Goal: Purchase product/service

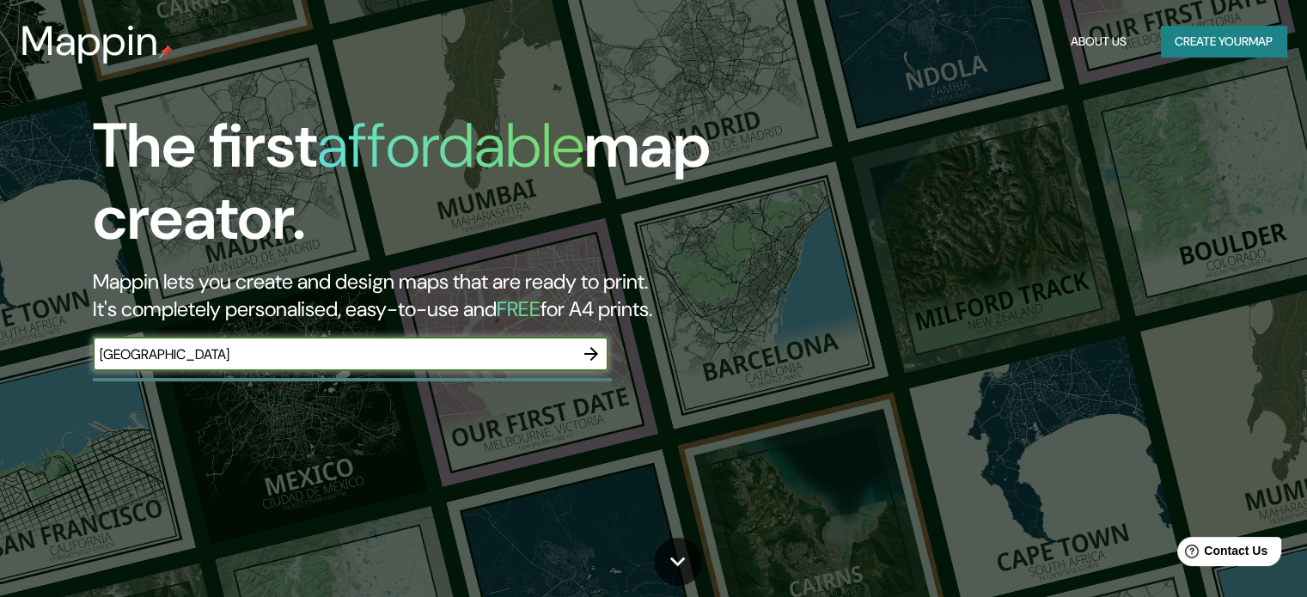
type input "[GEOGRAPHIC_DATA]"
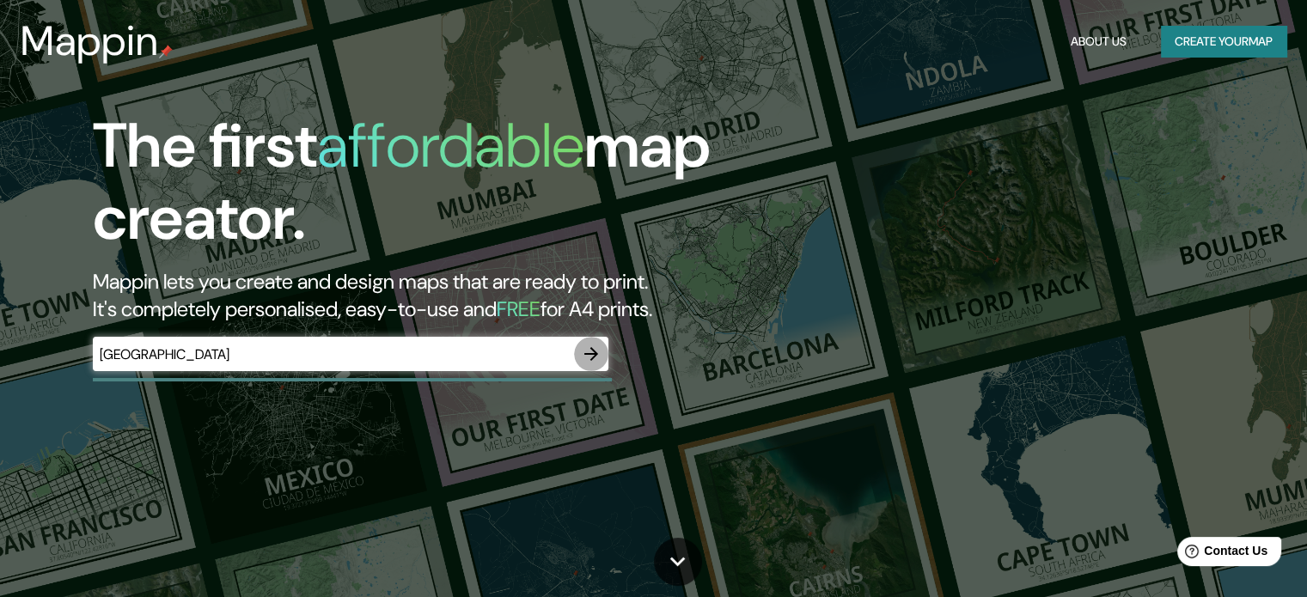
click at [590, 361] on icon "button" at bounding box center [591, 354] width 21 height 21
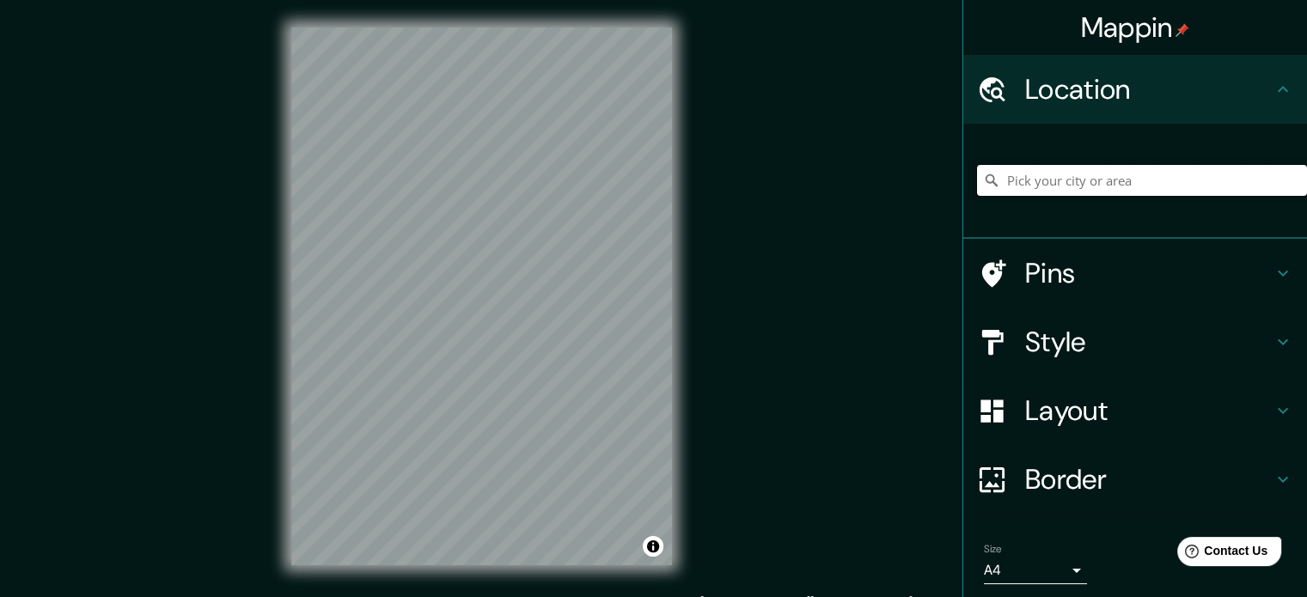
click at [1109, 188] on input "Pick your city or area" at bounding box center [1142, 180] width 330 height 31
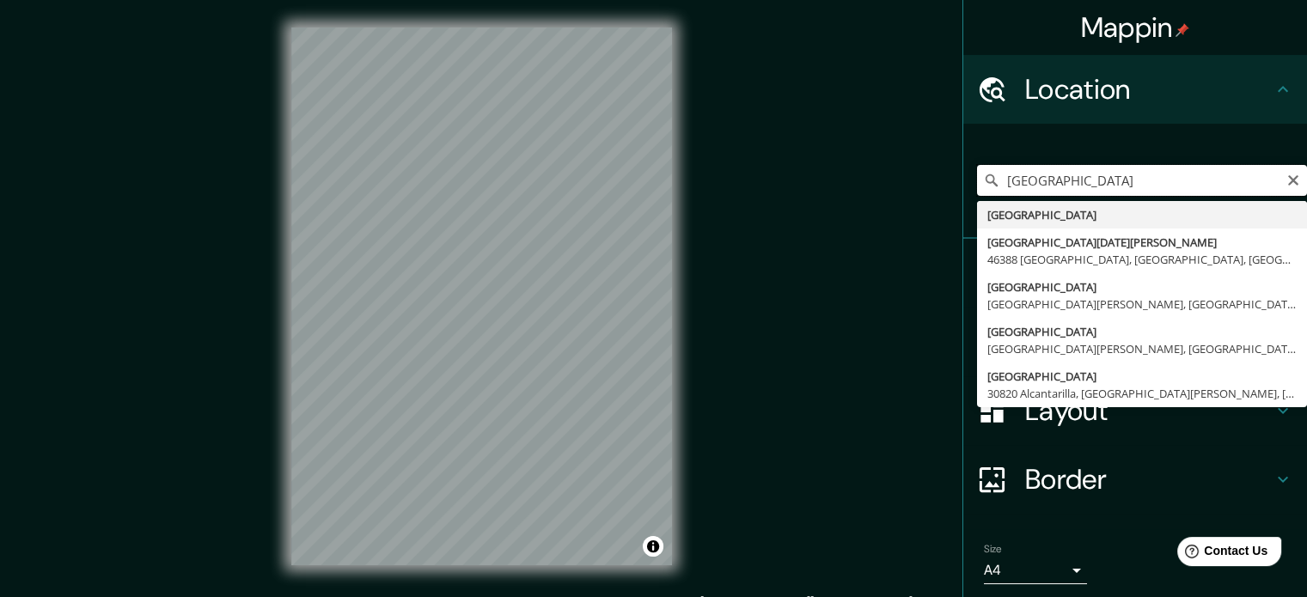
click at [1076, 178] on input "[GEOGRAPHIC_DATA]" at bounding box center [1142, 180] width 330 height 31
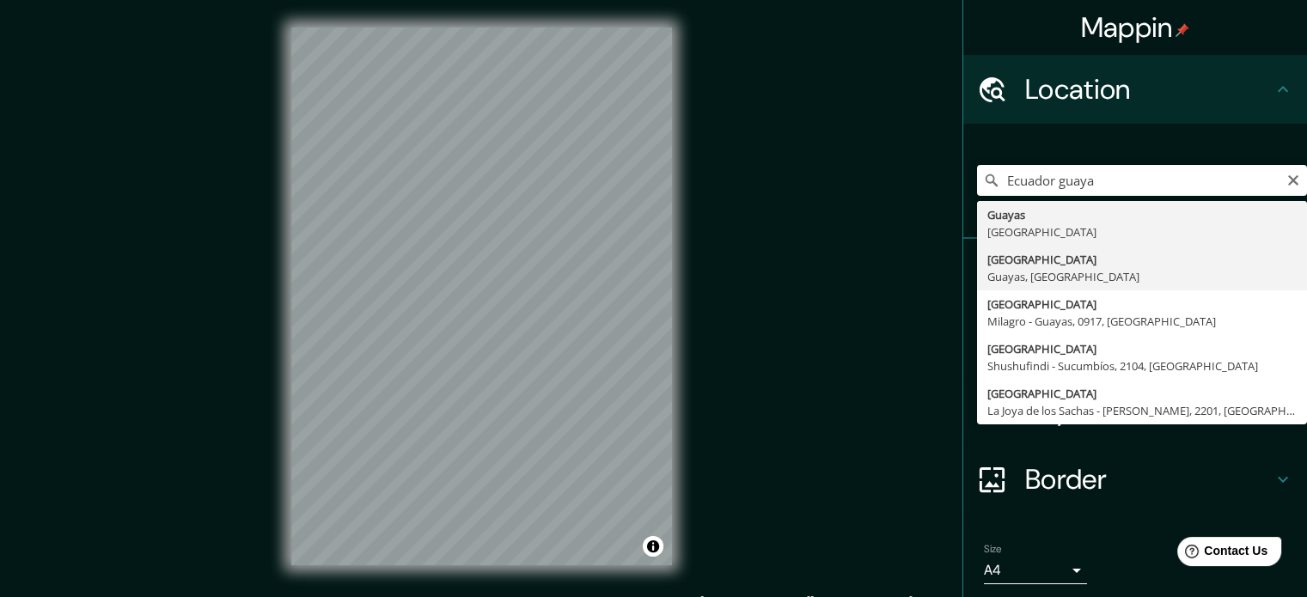
type input "[GEOGRAPHIC_DATA], [GEOGRAPHIC_DATA], [GEOGRAPHIC_DATA]"
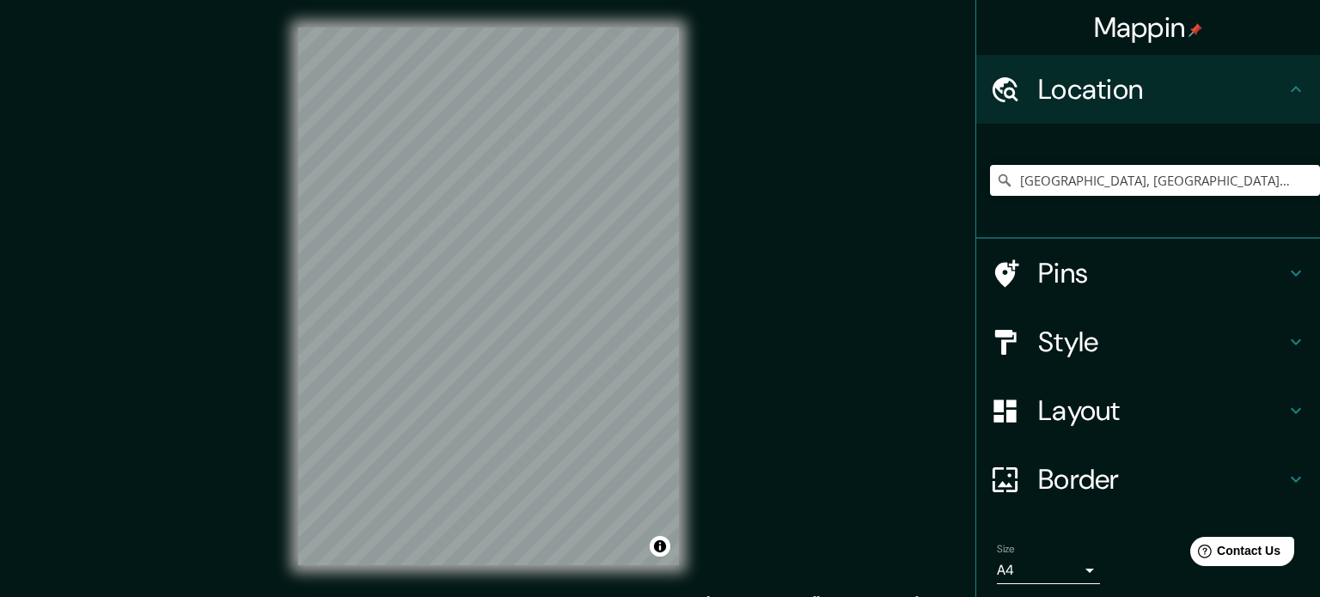
click at [1040, 571] on body "Mappin Location [GEOGRAPHIC_DATA], [GEOGRAPHIC_DATA], [GEOGRAPHIC_DATA] Pins St…" at bounding box center [660, 298] width 1320 height 597
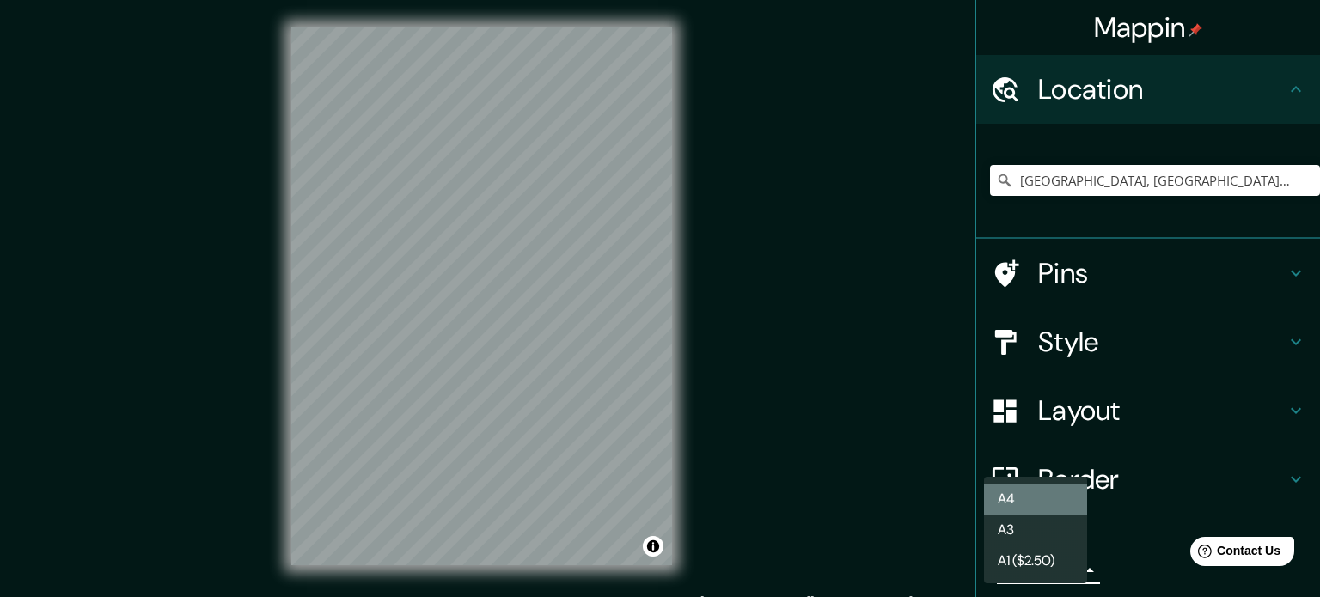
click at [1051, 498] on li "A4" at bounding box center [1035, 499] width 103 height 31
